Goal: Find specific page/section: Find specific page/section

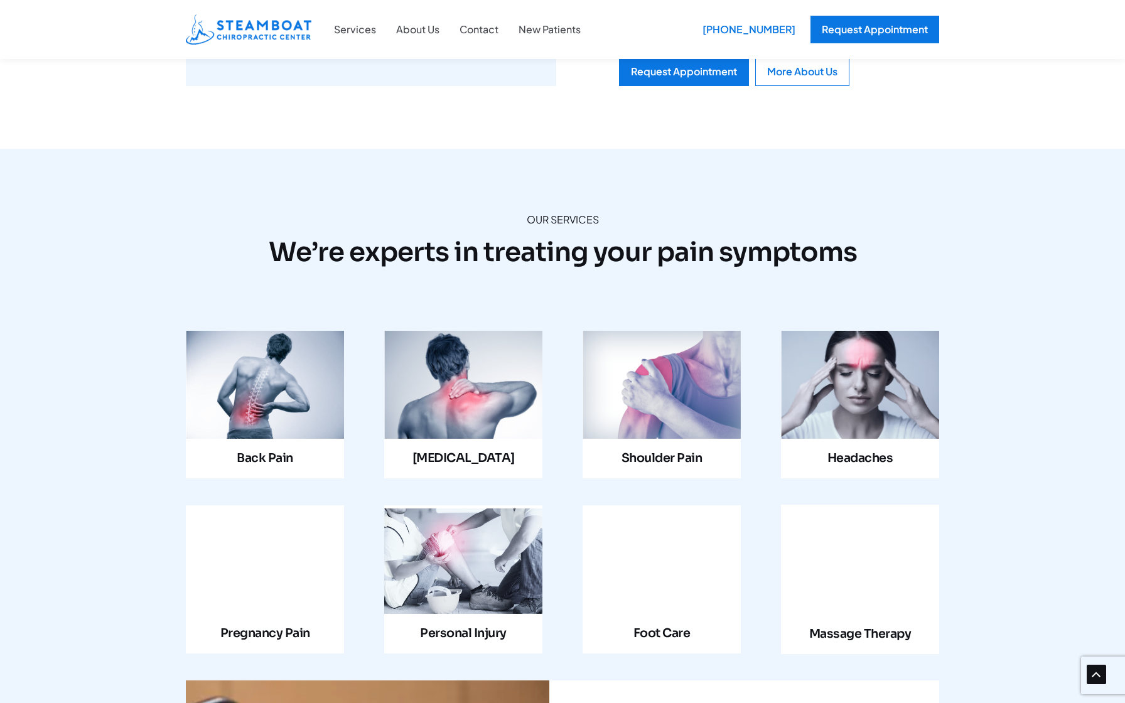
scroll to position [1052, 0]
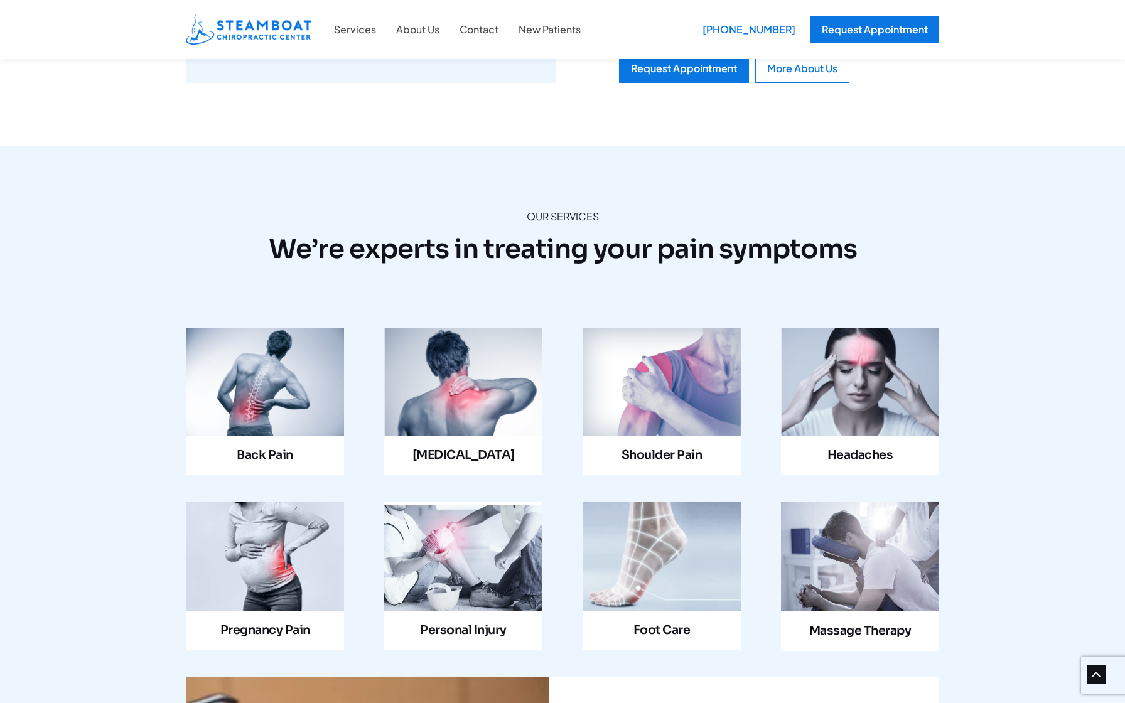
click at [481, 328] on link "Infobox Link" at bounding box center [463, 402] width 158 height 148
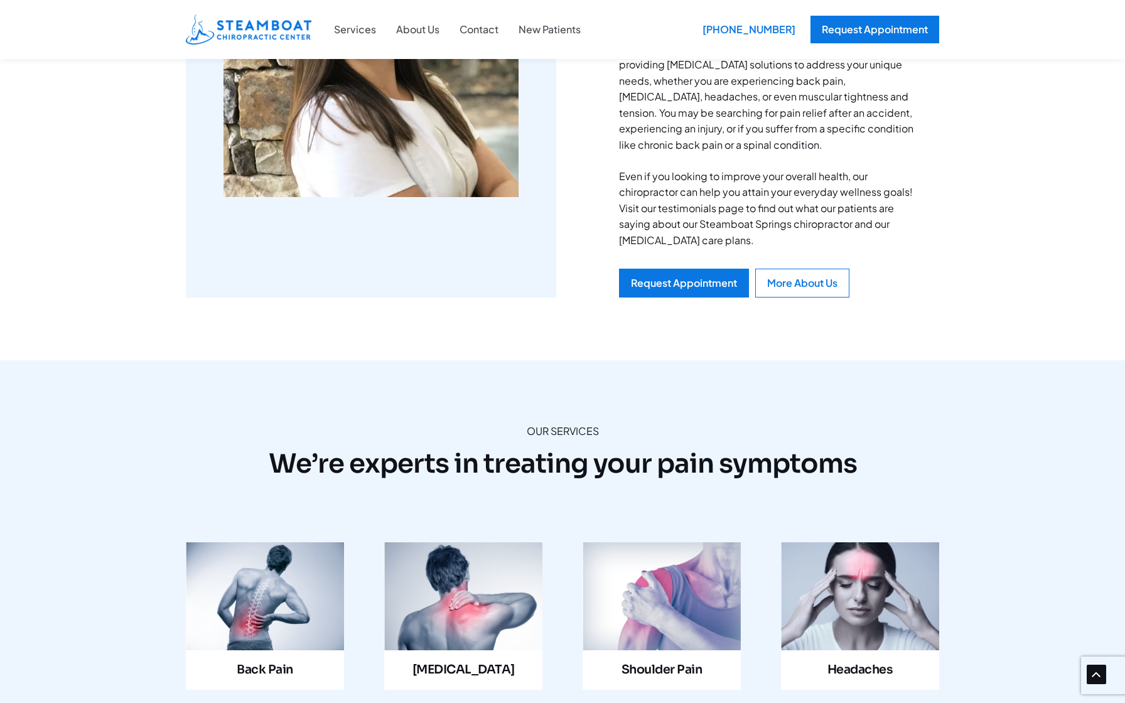
scroll to position [847, 0]
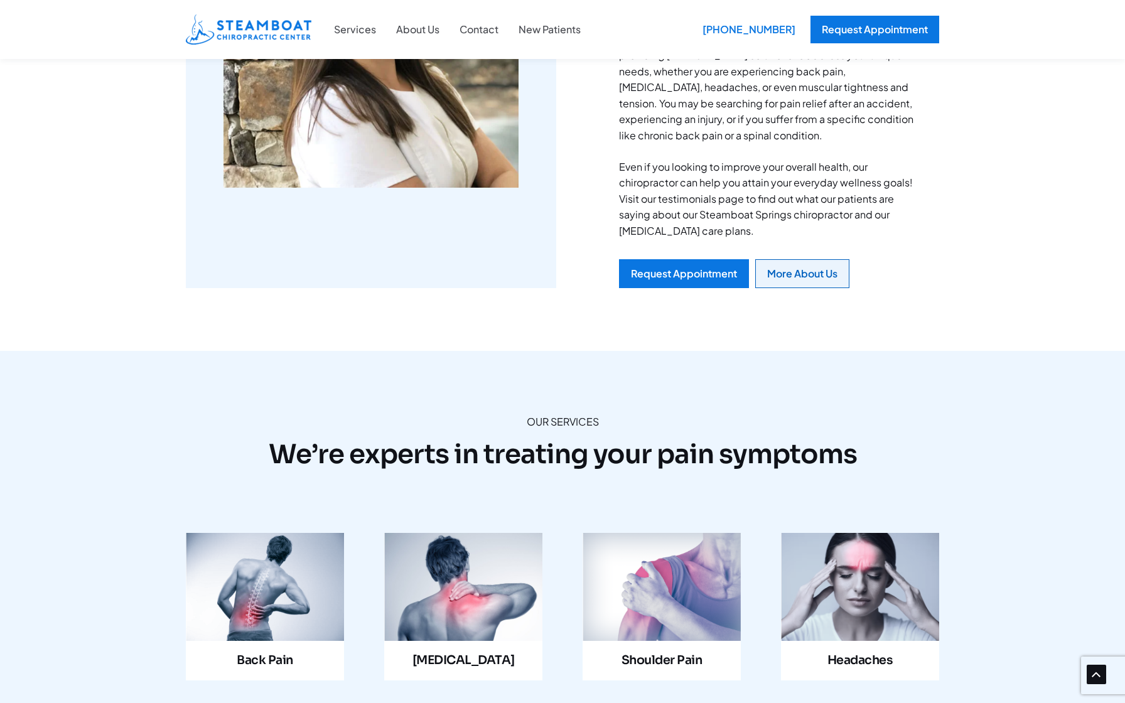
click at [802, 269] on div "More About Us" at bounding box center [802, 274] width 70 height 10
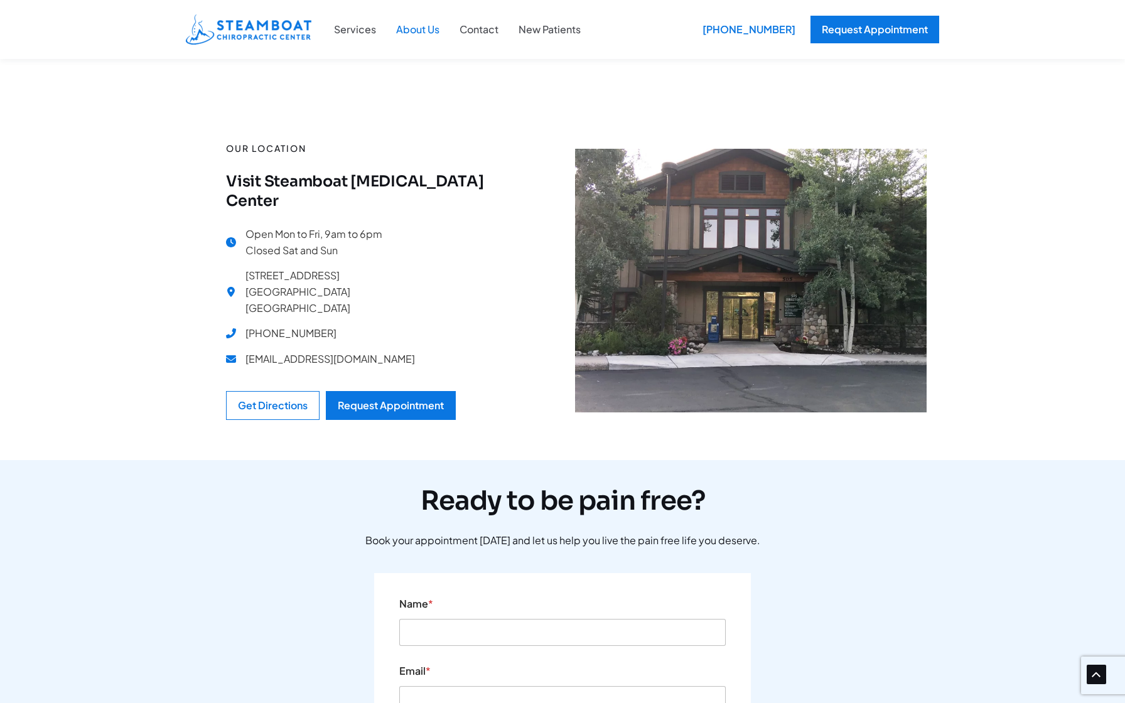
scroll to position [1275, 0]
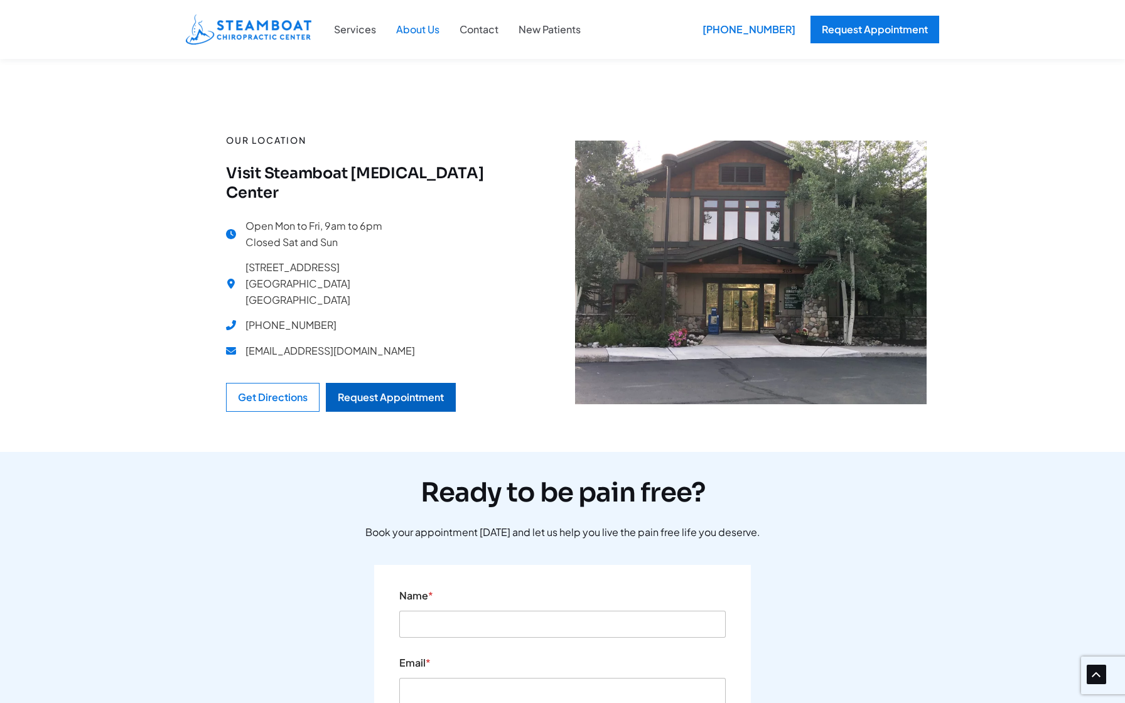
click at [385, 383] on link "Request Appointment" at bounding box center [391, 397] width 130 height 29
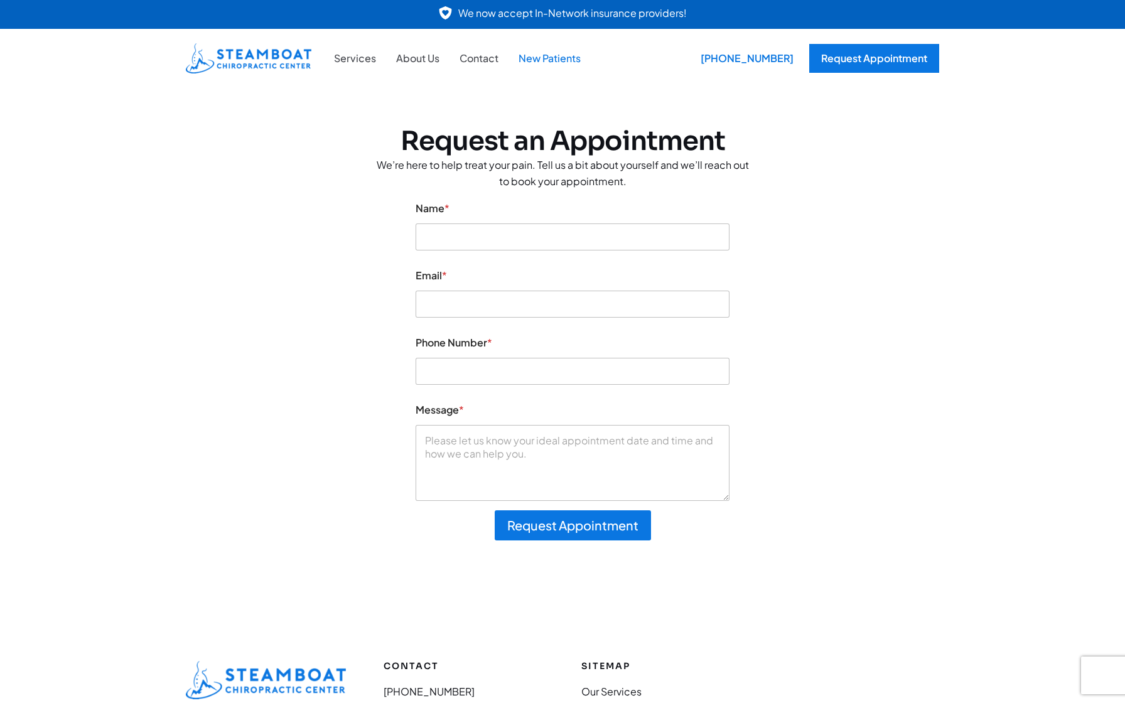
click at [545, 61] on link "New Patients" at bounding box center [549, 58] width 82 height 16
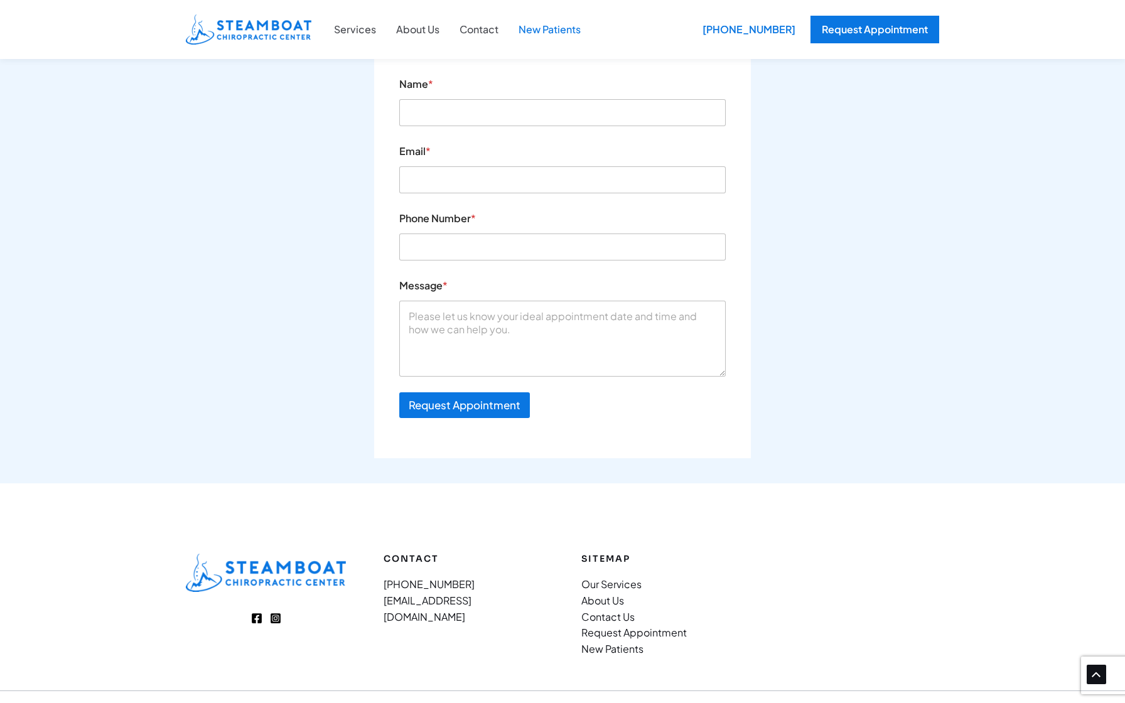
scroll to position [1684, 0]
click at [602, 643] on link "New Patients" at bounding box center [612, 649] width 62 height 13
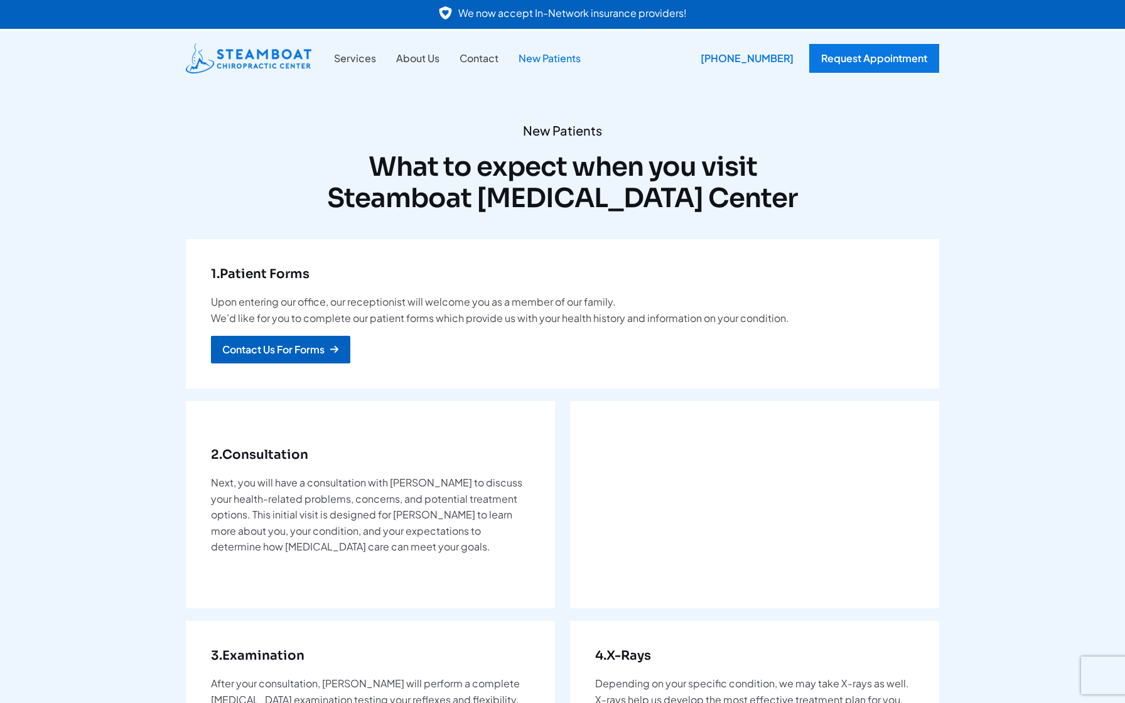
click at [309, 345] on div "Contact Us For Forms" at bounding box center [273, 350] width 102 height 10
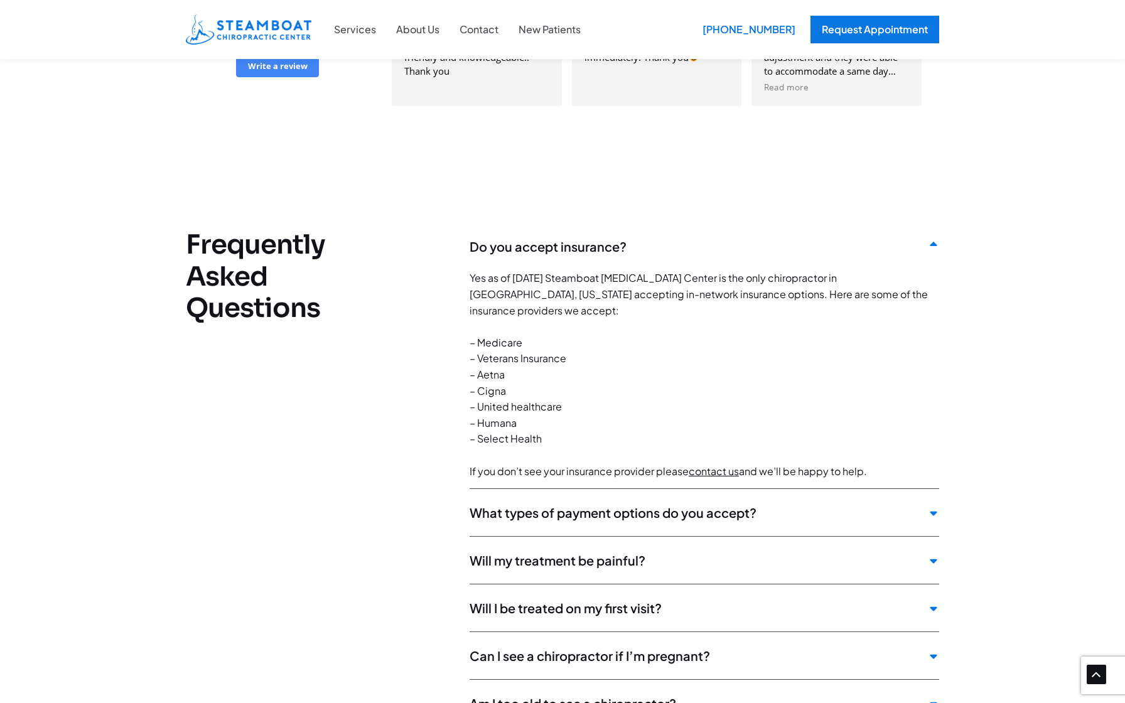
scroll to position [2996, 0]
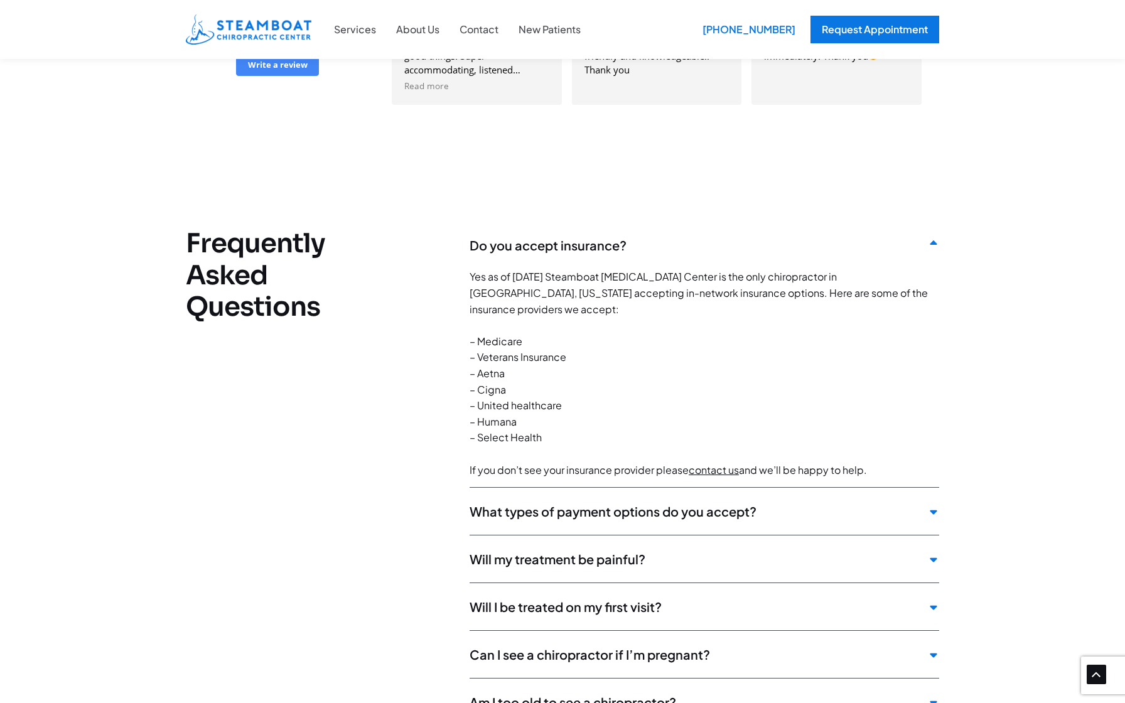
click at [936, 506] on icon at bounding box center [933, 511] width 11 height 11
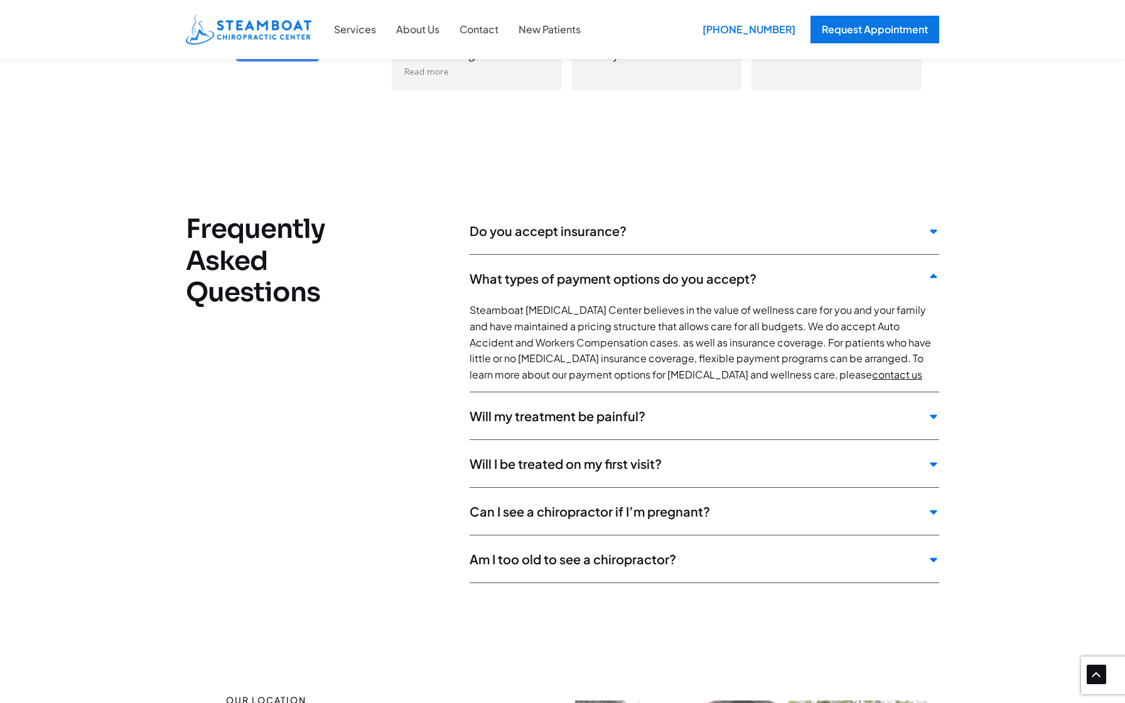
scroll to position [3013, 0]
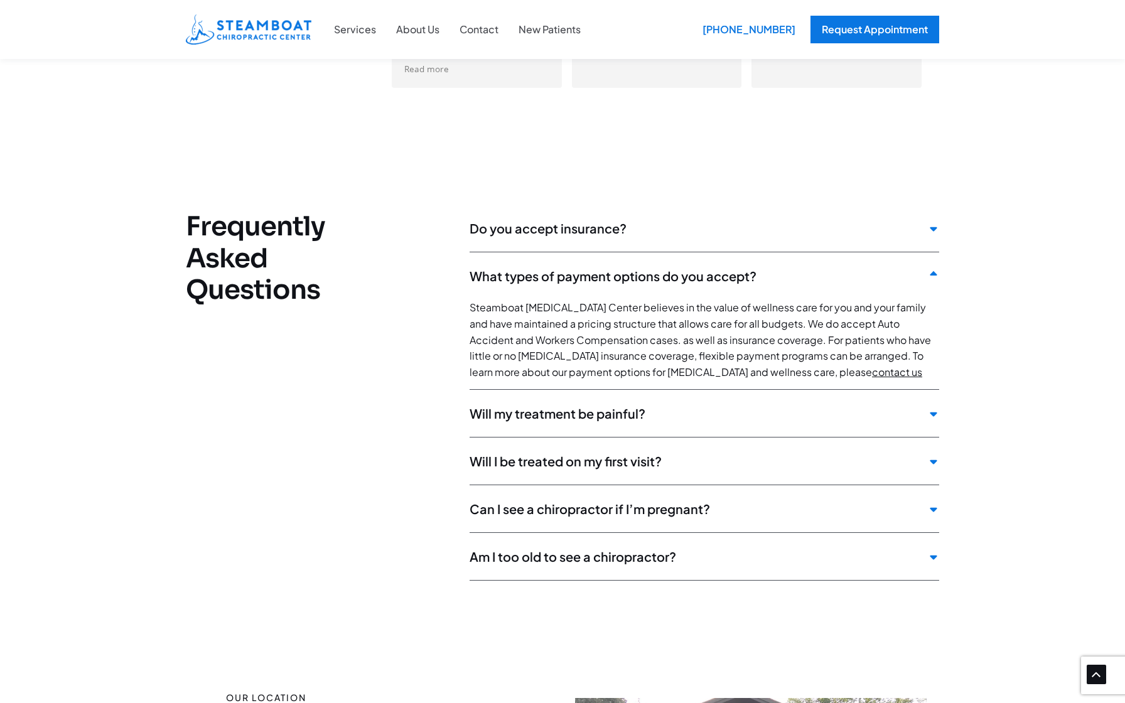
click at [932, 408] on icon at bounding box center [933, 413] width 11 height 11
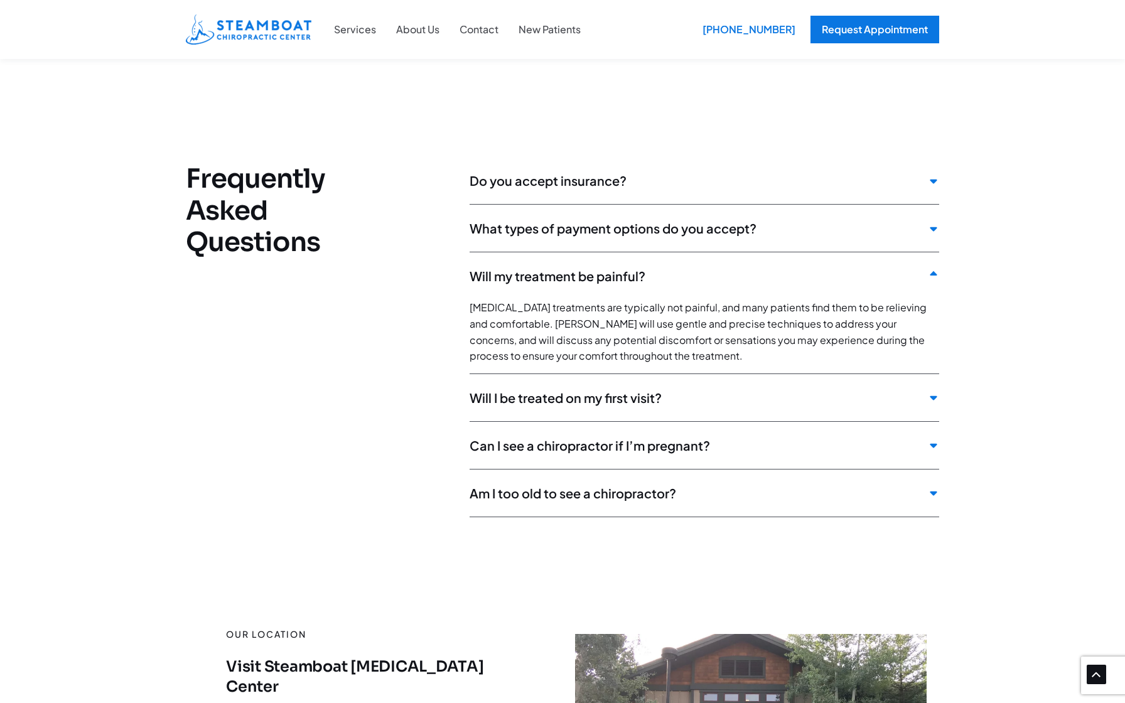
scroll to position [3069, 0]
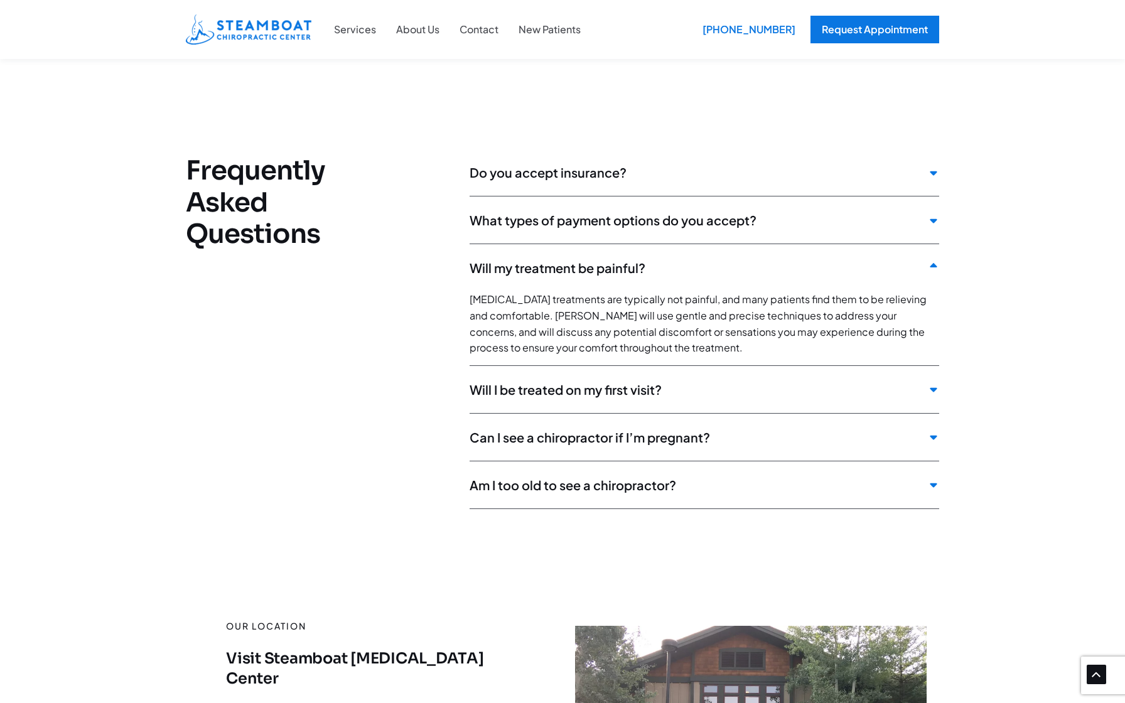
click at [932, 384] on icon at bounding box center [933, 389] width 11 height 11
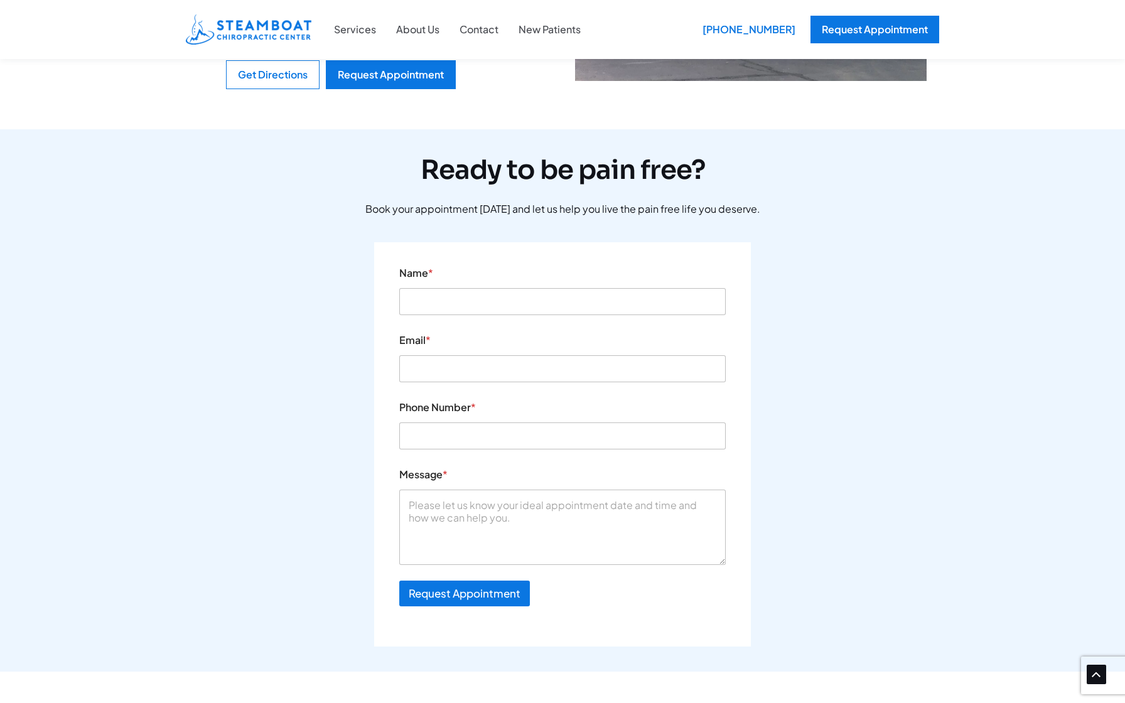
scroll to position [3893, 0]
